Goal: Information Seeking & Learning: Find specific fact

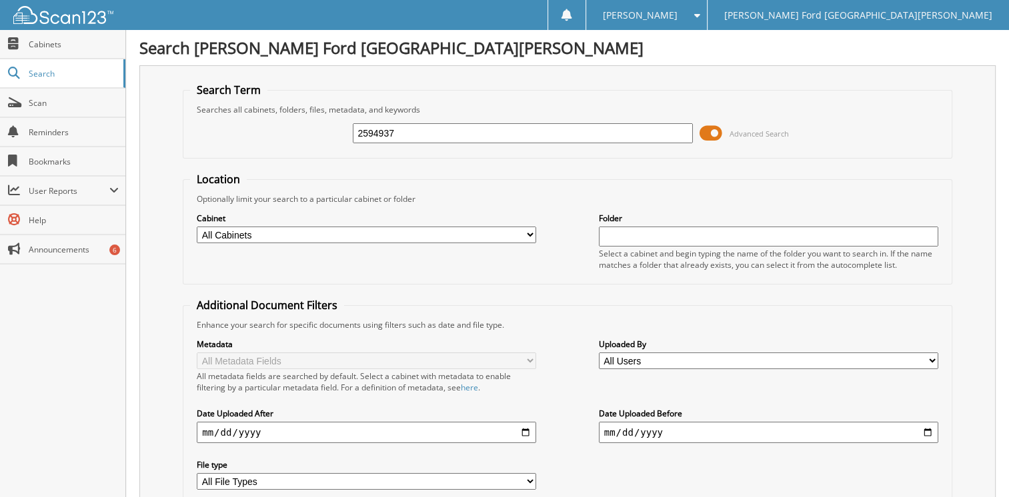
type input "2594937"
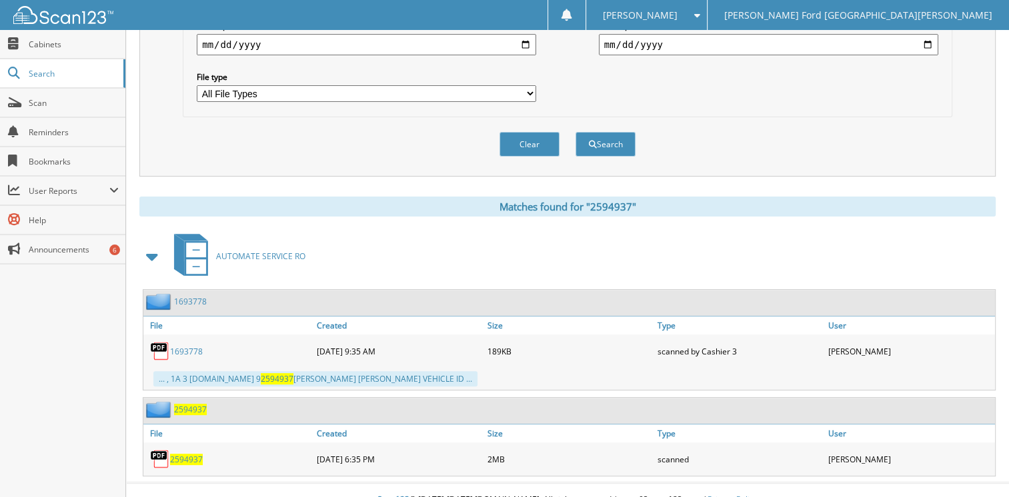
scroll to position [391, 0]
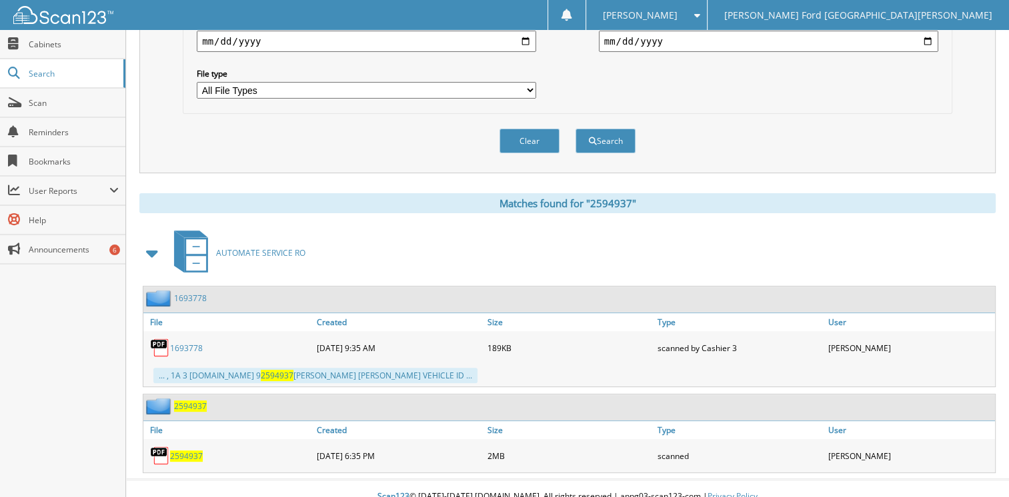
click at [184, 401] on span "2594937" at bounding box center [190, 406] width 33 height 11
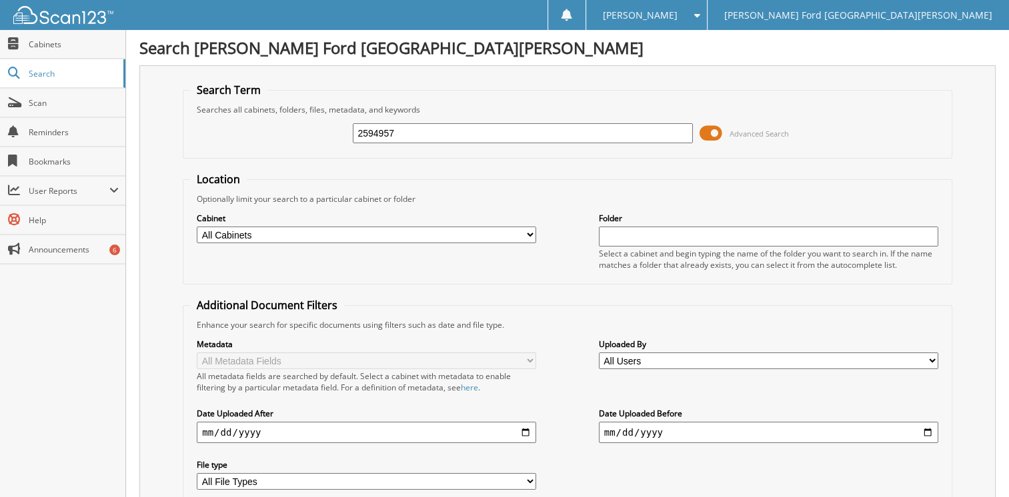
type input "2594957"
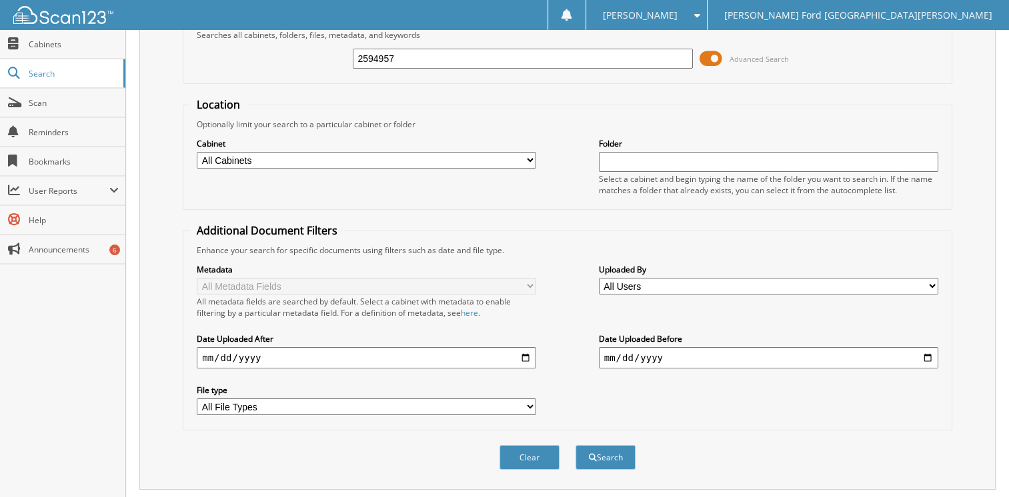
scroll to position [142, 0]
